Goal: Transaction & Acquisition: Subscribe to service/newsletter

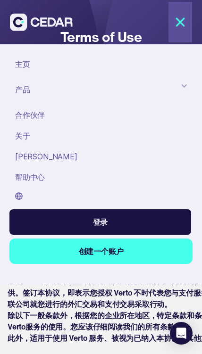
click at [181, 86] on div at bounding box center [184, 86] width 8 height 8
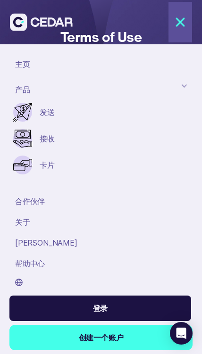
click at [65, 167] on link "卡片" at bounding box center [87, 164] width 94 height 11
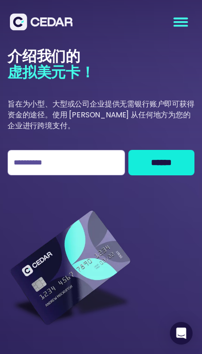
click at [185, 25] on icon "menu" at bounding box center [180, 25] width 13 height 0
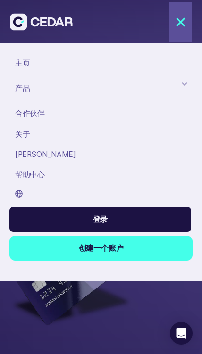
click at [188, 72] on link "主页" at bounding box center [100, 63] width 183 height 20
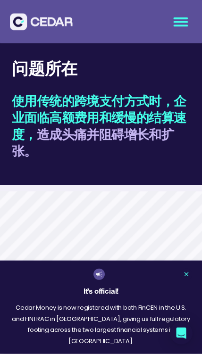
scroll to position [1000, 0]
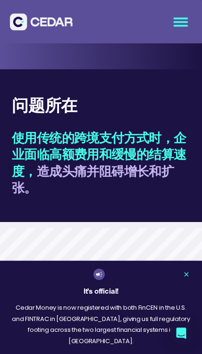
click at [188, 280] on link at bounding box center [185, 274] width 11 height 11
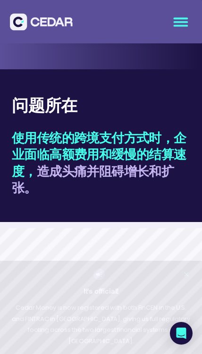
click at [190, 280] on link at bounding box center [185, 274] width 11 height 11
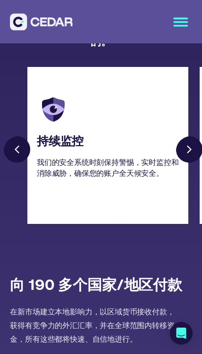
scroll to position [2782, 0]
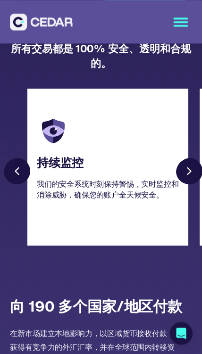
click at [11, 24] on img at bounding box center [41, 21] width 63 height 17
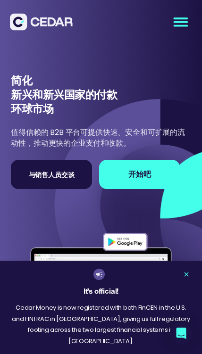
click at [187, 278] on icon at bounding box center [186, 274] width 8 height 8
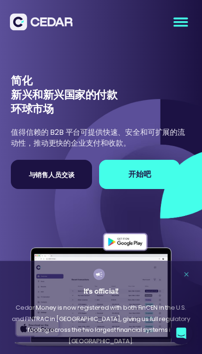
click at [185, 278] on icon at bounding box center [186, 274] width 8 height 8
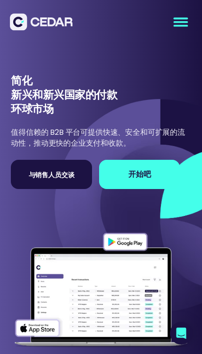
click at [180, 19] on icon "menu" at bounding box center [180, 21] width 71 height 71
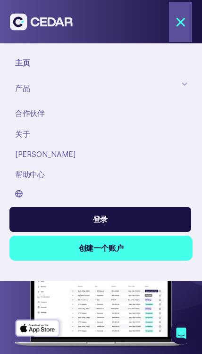
click at [19, 89] on div "产品" at bounding box center [22, 88] width 15 height 11
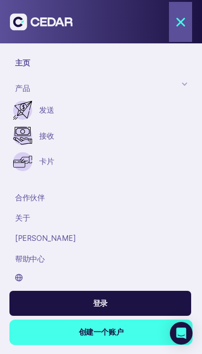
click at [32, 161] on img at bounding box center [22, 161] width 19 height 19
click at [23, 164] on img at bounding box center [22, 161] width 19 height 19
click at [40, 112] on link "发送" at bounding box center [85, 110] width 92 height 11
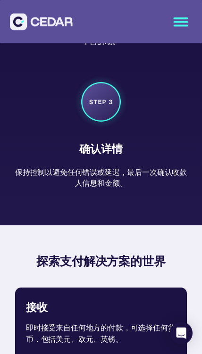
scroll to position [1885, 0]
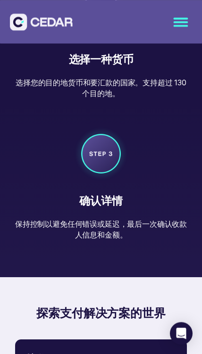
click at [181, 38] on div "menu" at bounding box center [180, 22] width 23 height 40
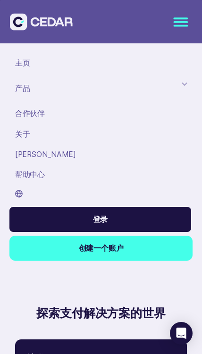
click at [117, 247] on link "创建一个账户" at bounding box center [100, 248] width 183 height 25
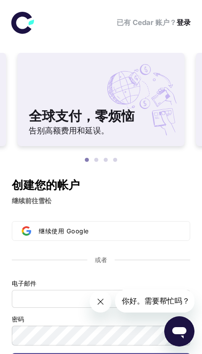
click at [157, 229] on div "继续使用 Google" at bounding box center [102, 231] width 126 height 8
